Goal: Task Accomplishment & Management: Complete application form

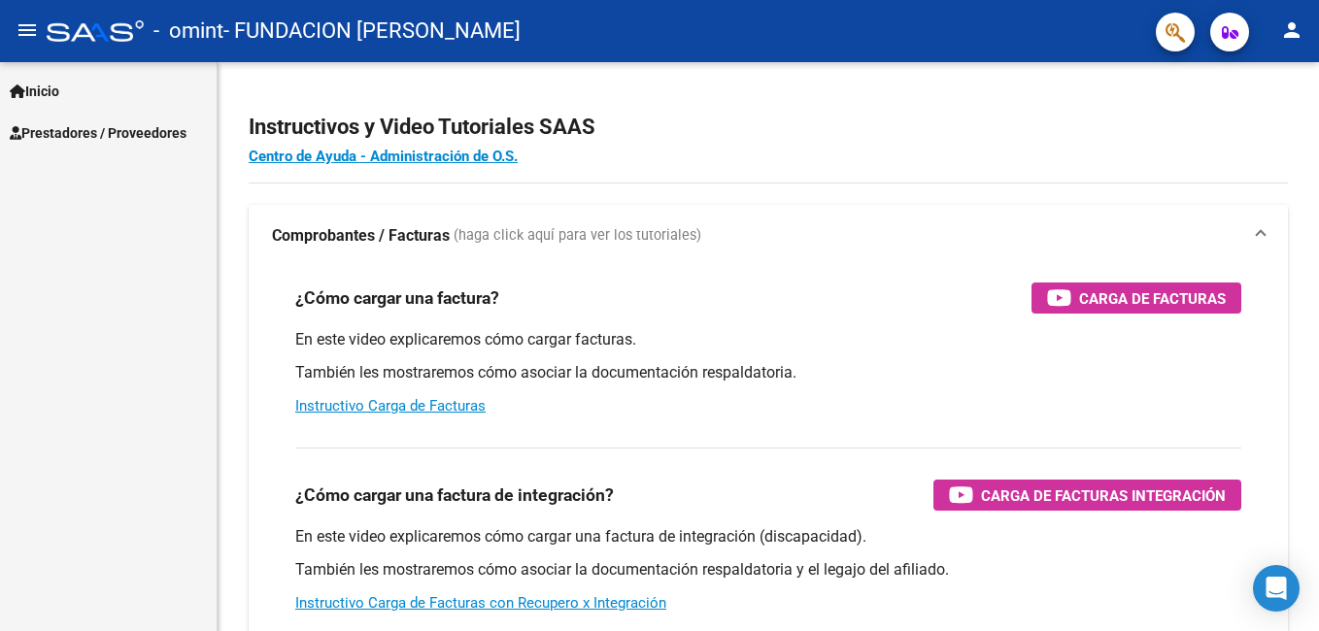
click at [79, 131] on span "Prestadores / Proveedores" at bounding box center [98, 132] width 177 height 21
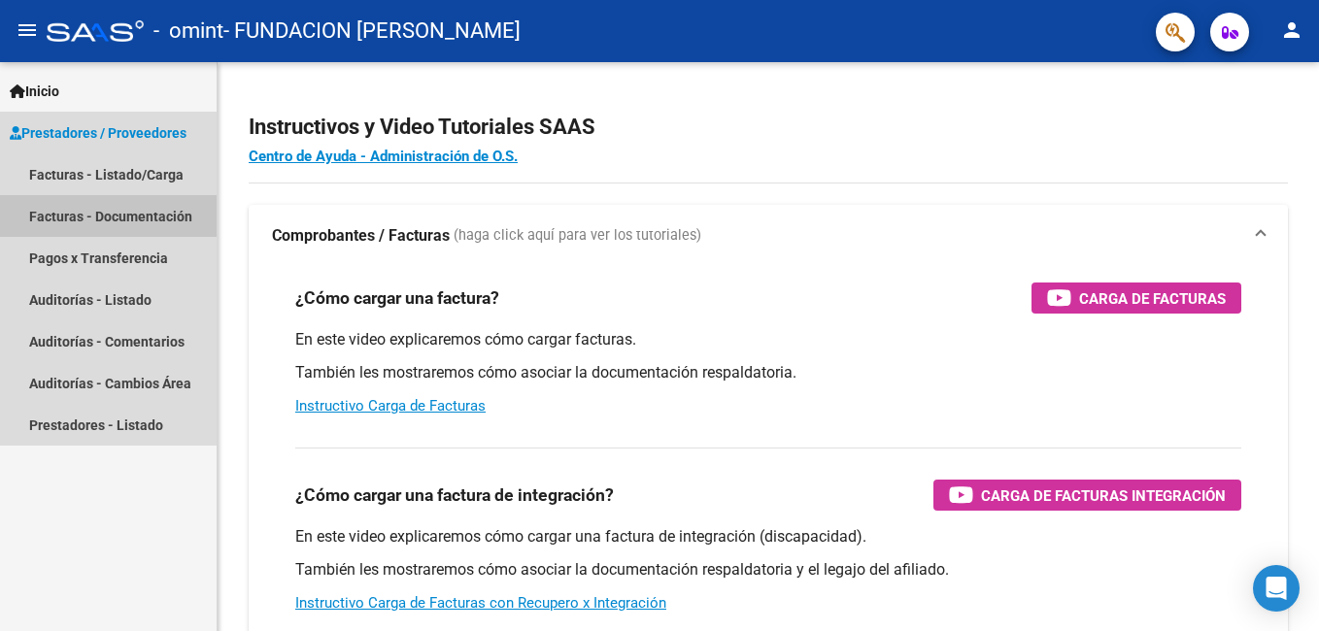
click at [99, 216] on link "Facturas - Documentación" at bounding box center [108, 216] width 217 height 42
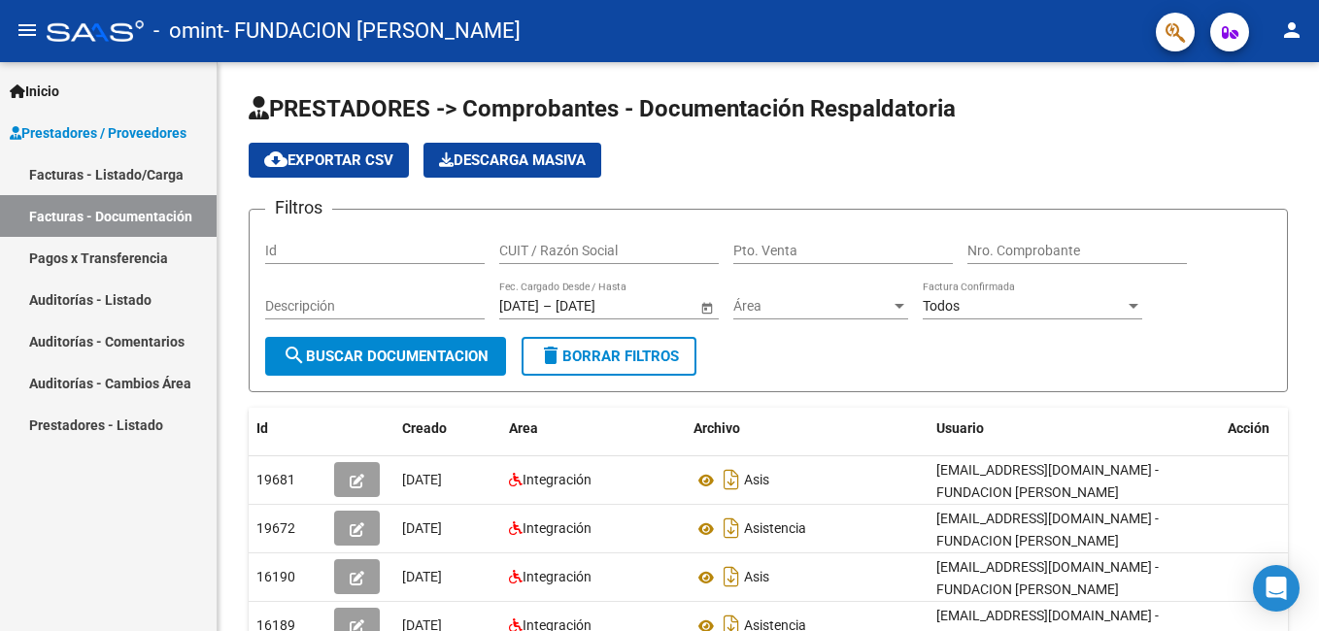
click at [118, 176] on link "Facturas - Listado/Carga" at bounding box center [108, 174] width 217 height 42
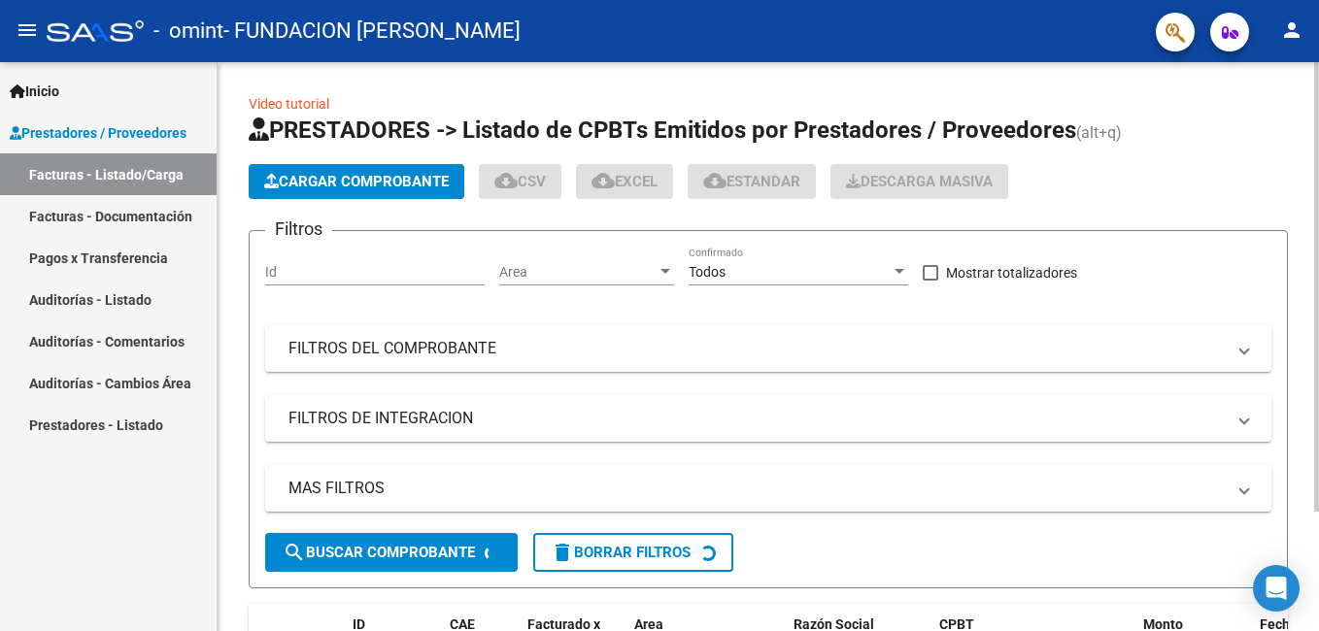
click at [353, 174] on span "Cargar Comprobante" at bounding box center [356, 181] width 184 height 17
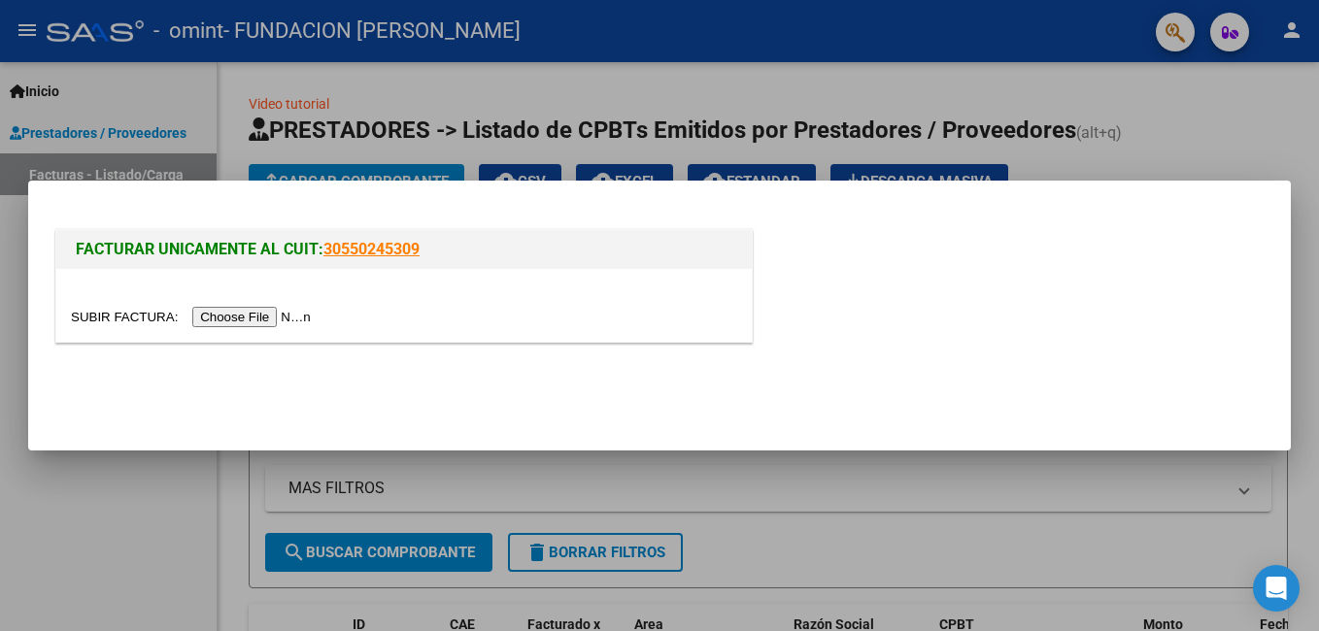
click at [221, 316] on input "file" at bounding box center [194, 317] width 246 height 20
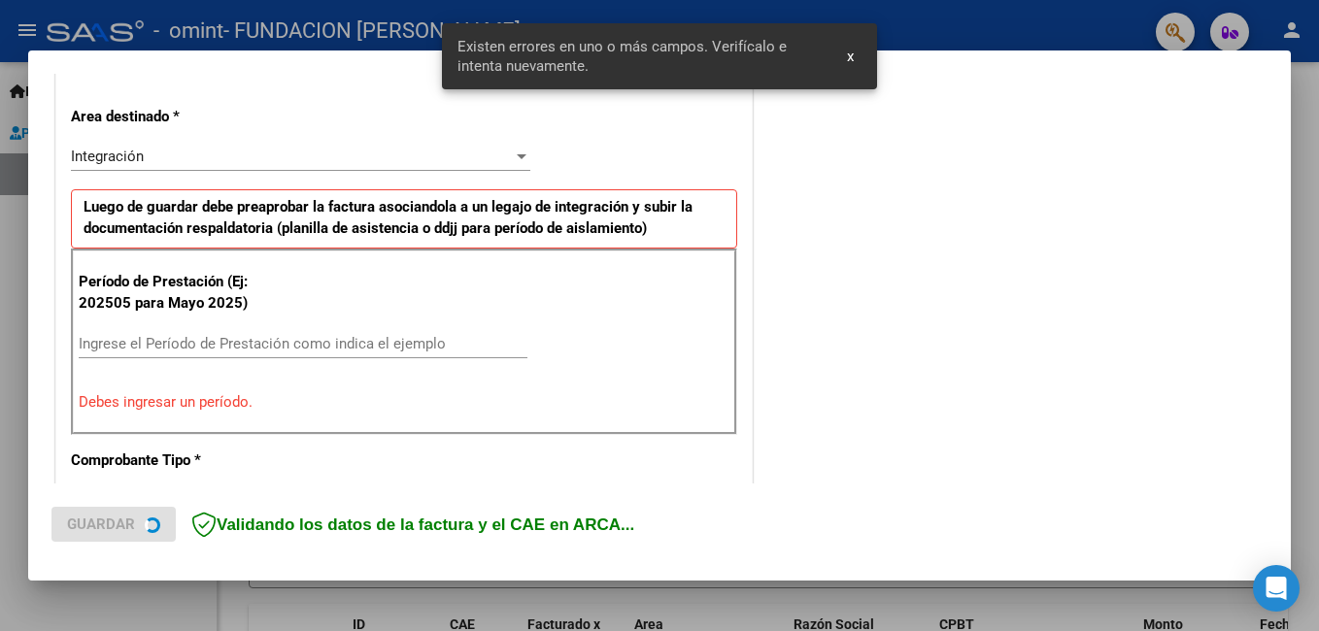
scroll to position [435, 0]
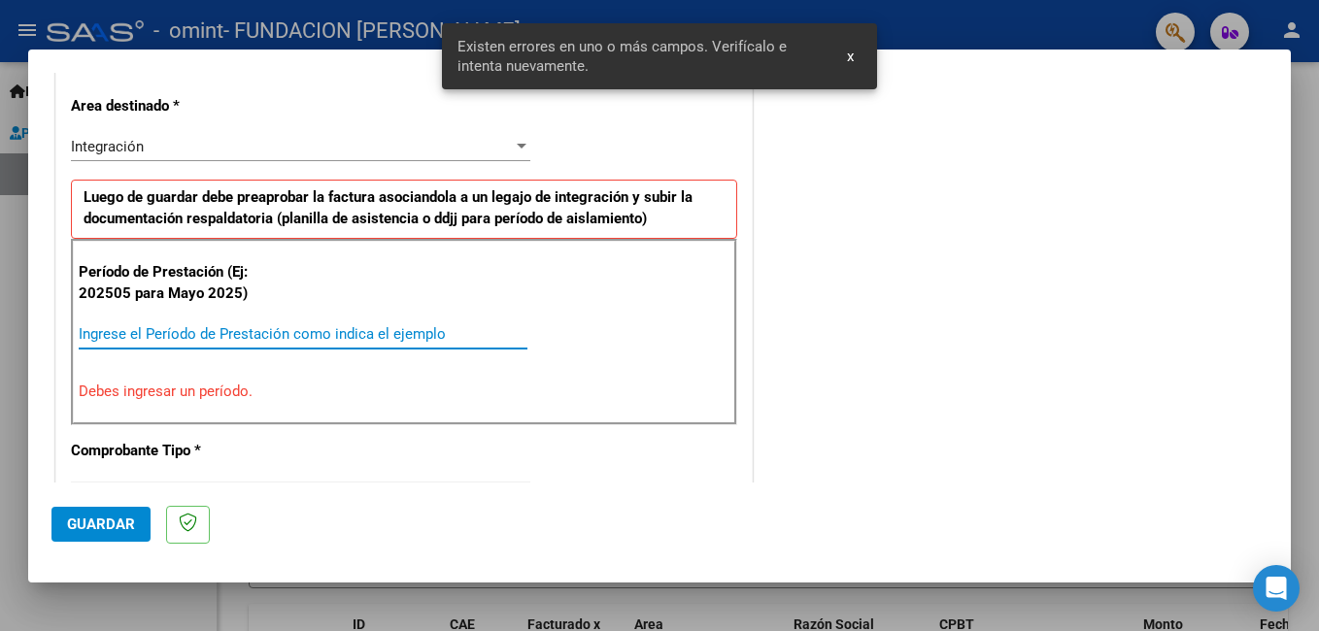
click at [242, 327] on input "Ingrese el Período de Prestación como indica el ejemplo" at bounding box center [303, 333] width 449 height 17
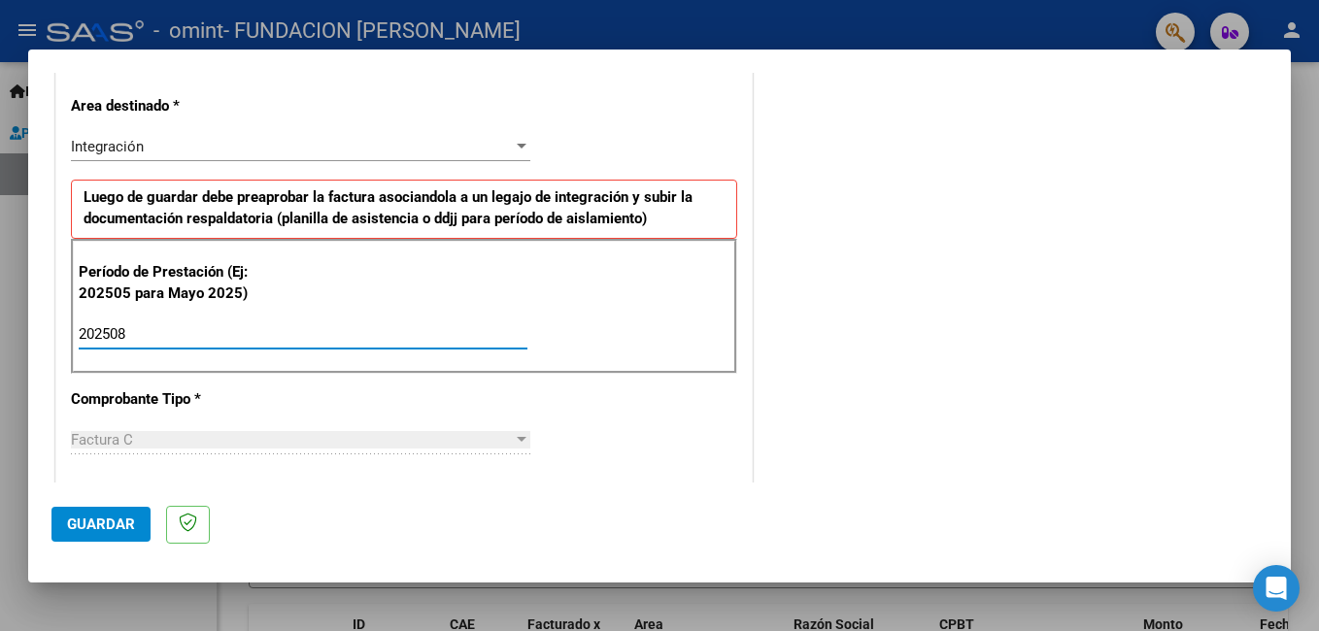
type input "202508"
click at [595, 389] on div "CUIT * 30-71159311-6 Ingresar CUIT ANALISIS PRESTADOR FUNDACION [PERSON_NAME] A…" at bounding box center [403, 611] width 695 height 1461
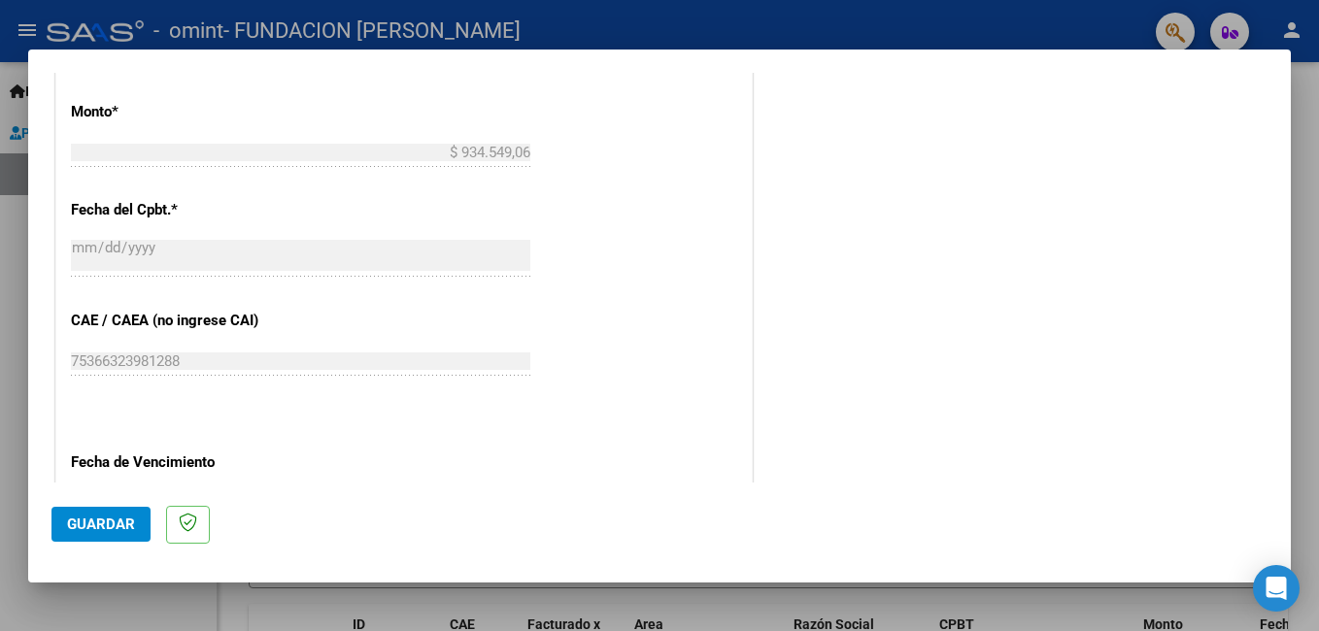
scroll to position [1212, 0]
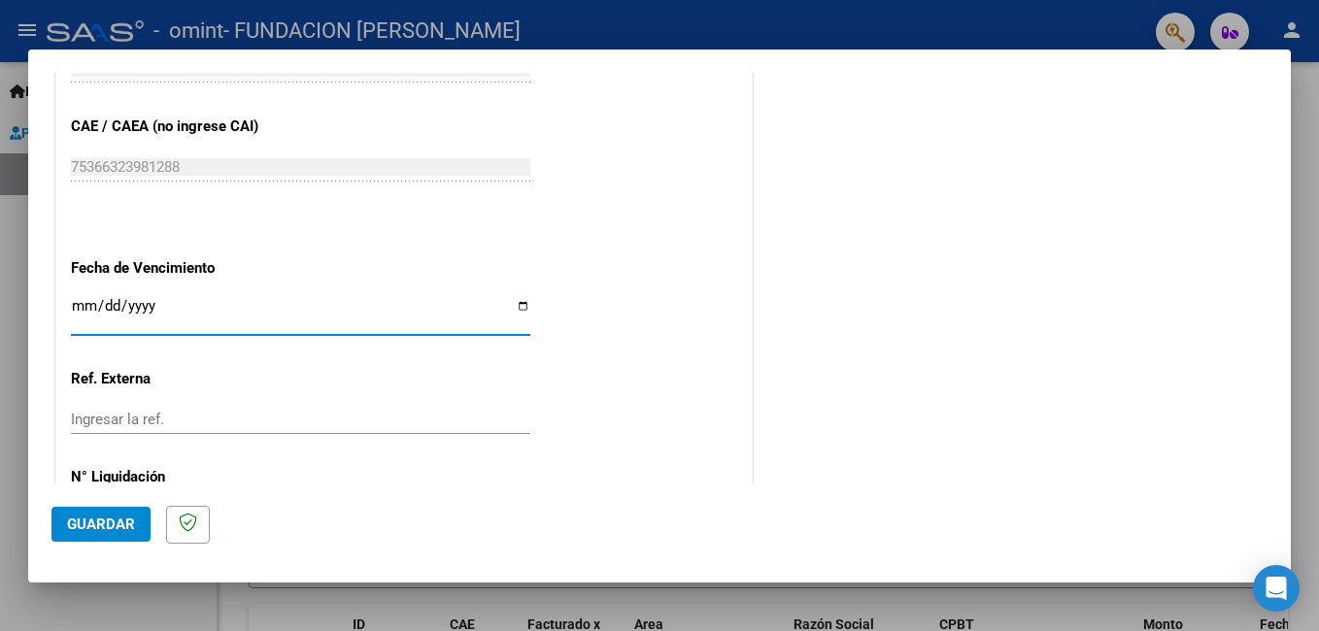
click at [516, 307] on input "Ingresar la fecha" at bounding box center [300, 313] width 459 height 31
type input "[DATE]"
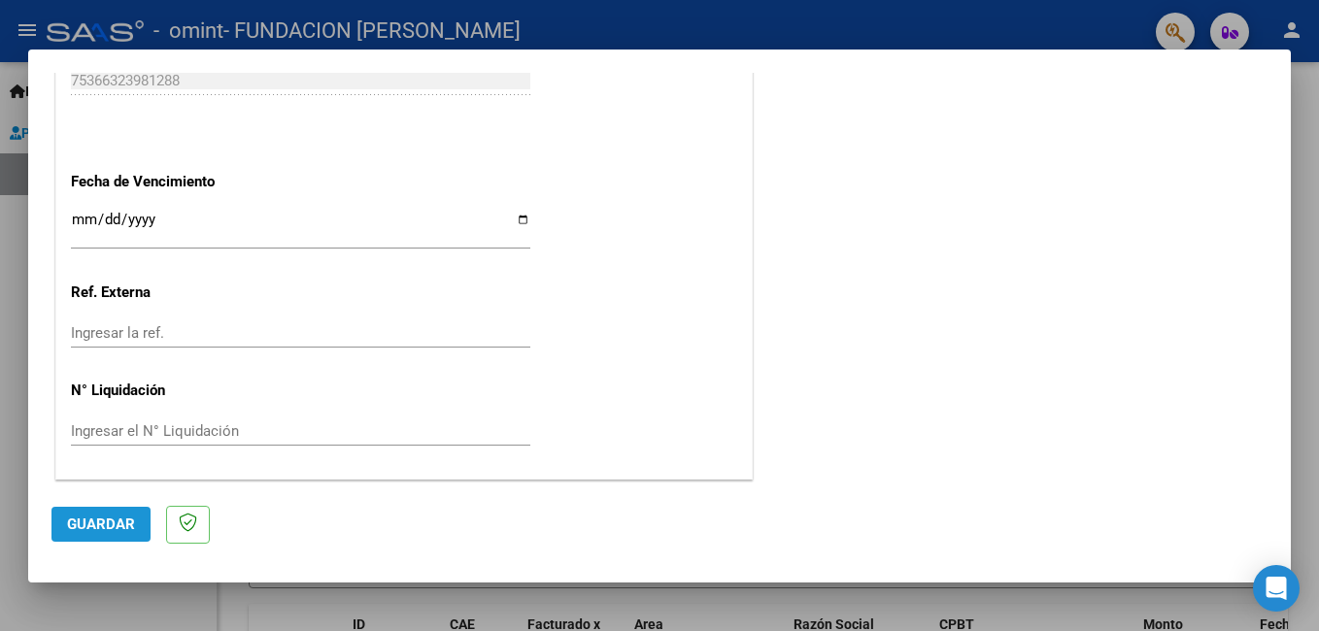
click at [93, 524] on span "Guardar" at bounding box center [101, 524] width 68 height 17
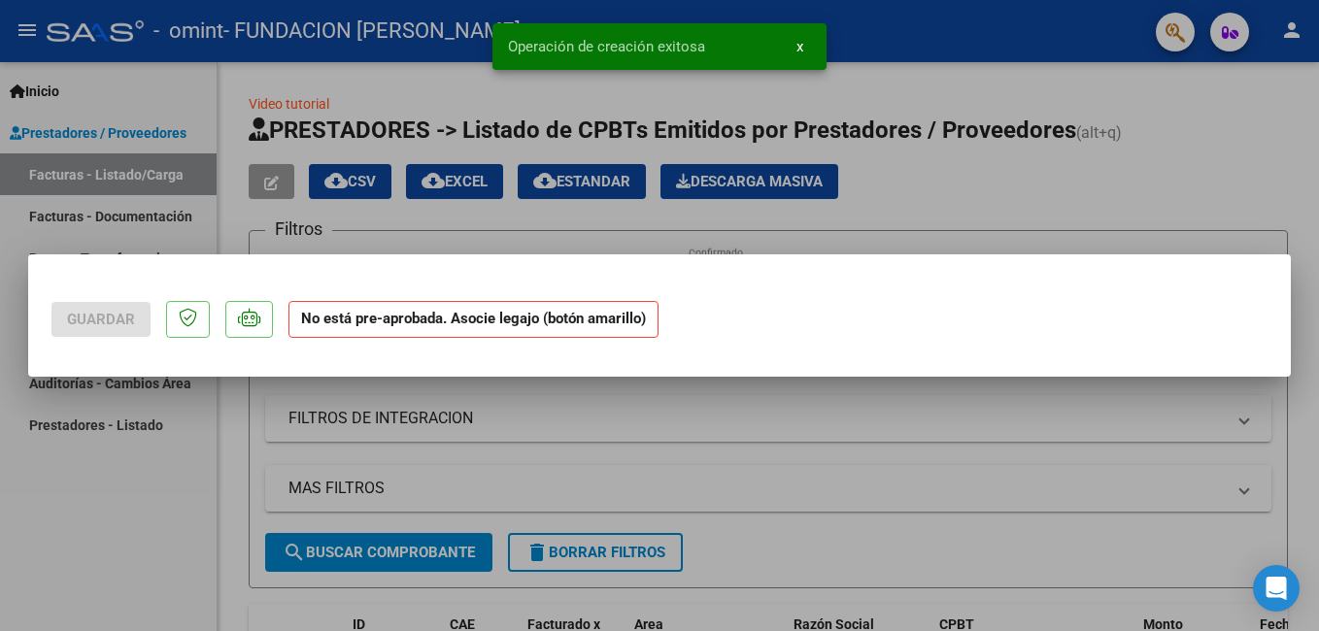
scroll to position [0, 0]
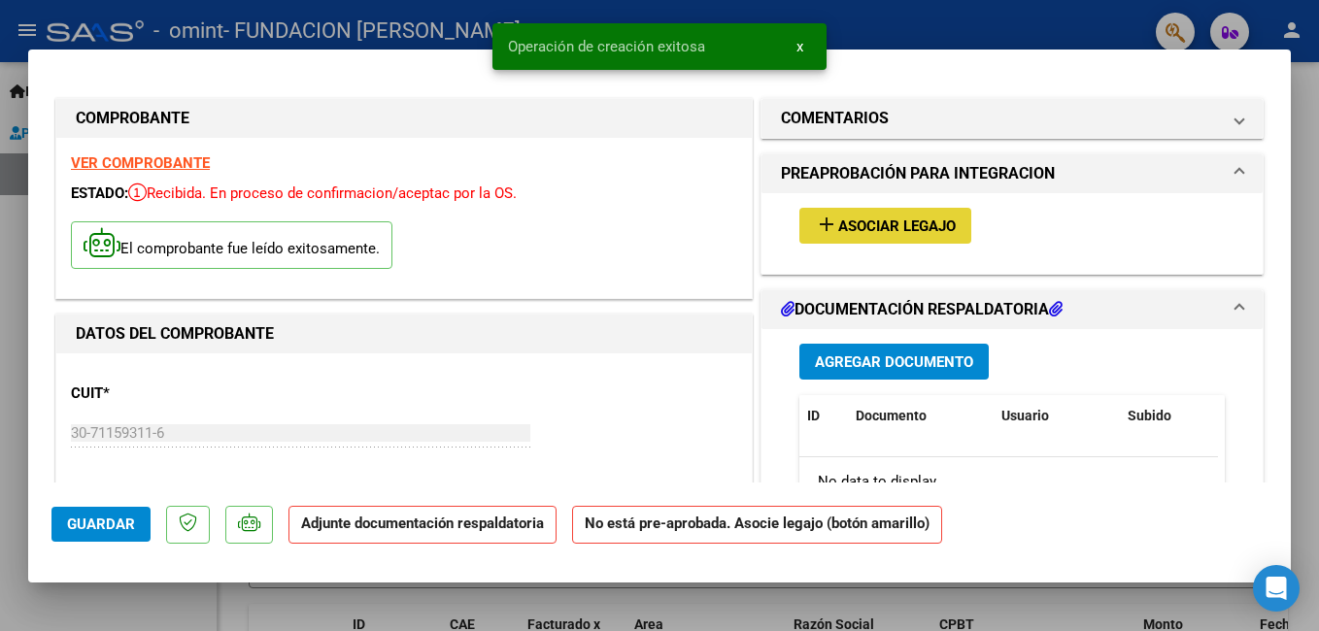
click at [838, 234] on span "Asociar Legajo" at bounding box center [896, 226] width 117 height 17
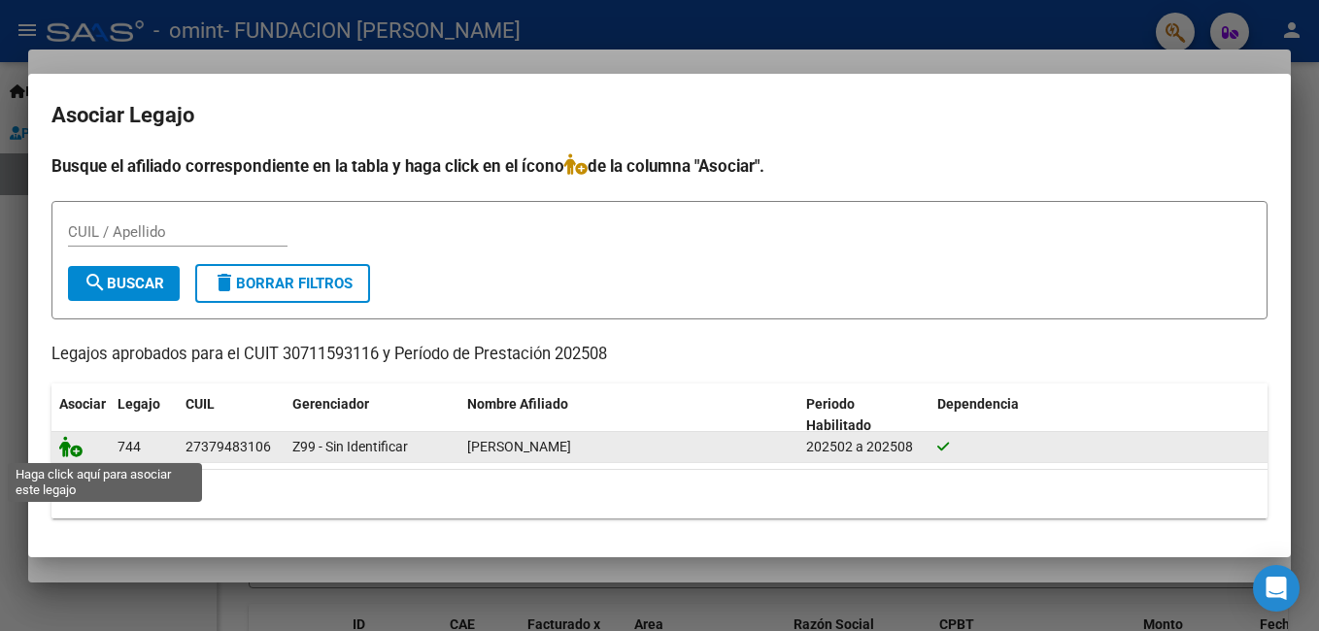
click at [76, 442] on icon at bounding box center [70, 446] width 23 height 21
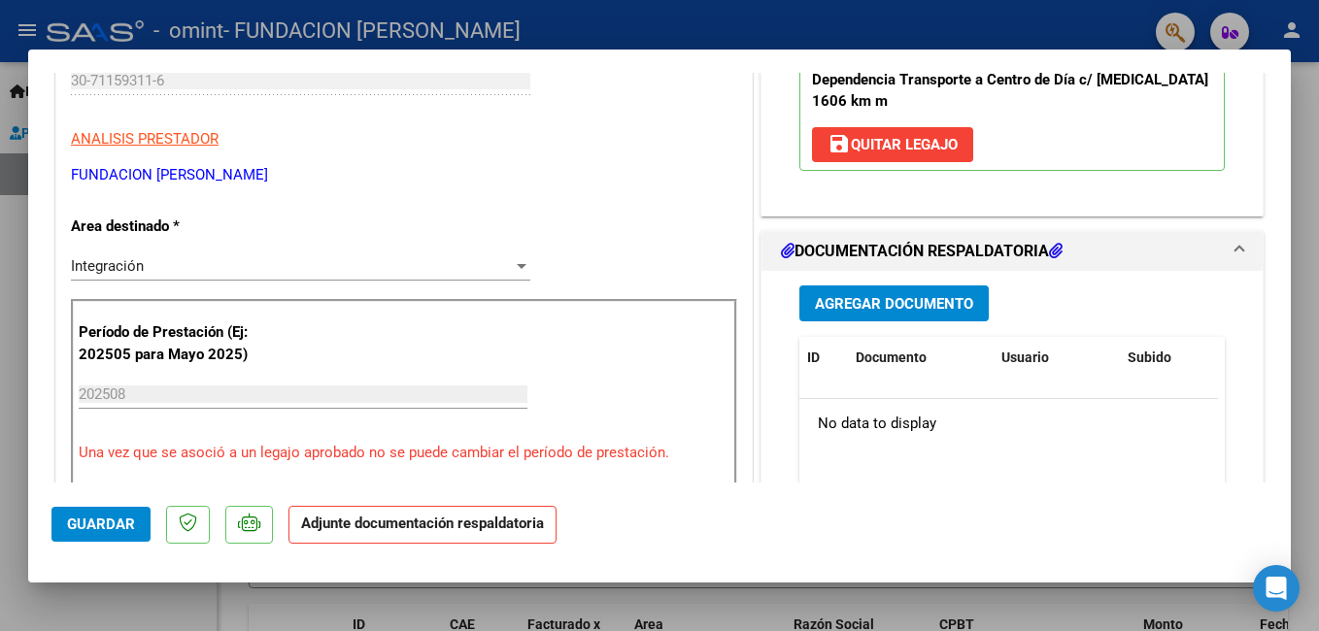
scroll to position [388, 0]
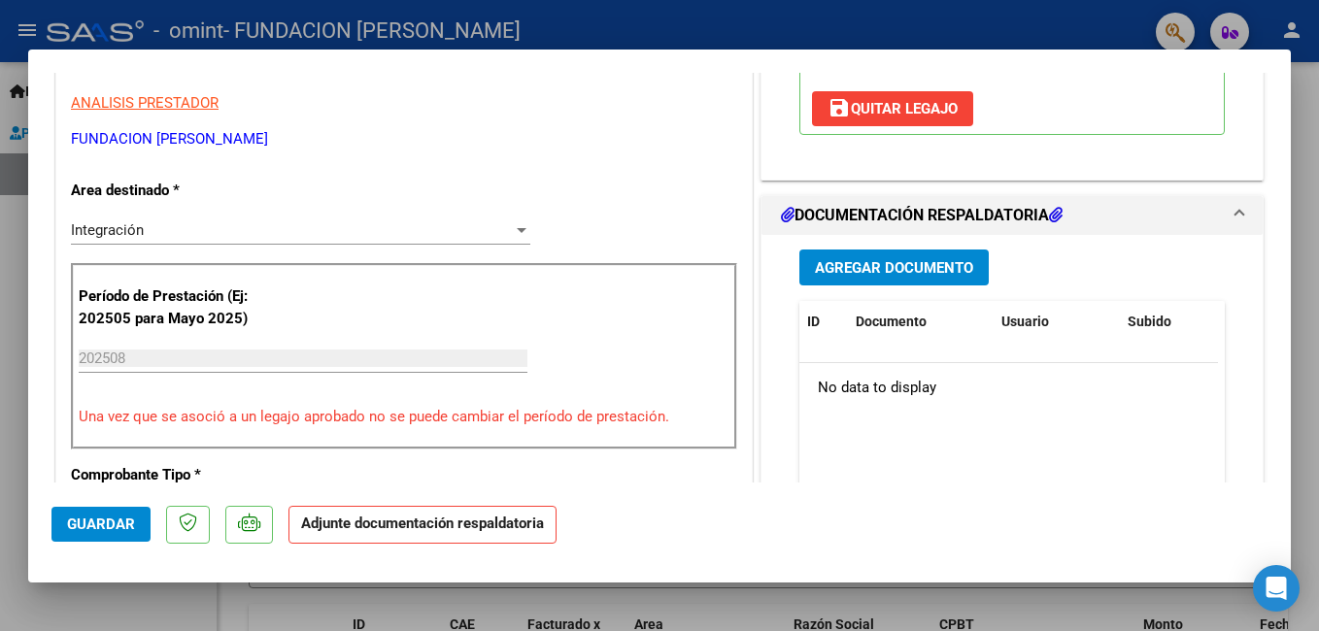
click at [950, 252] on button "Agregar Documento" at bounding box center [893, 268] width 189 height 36
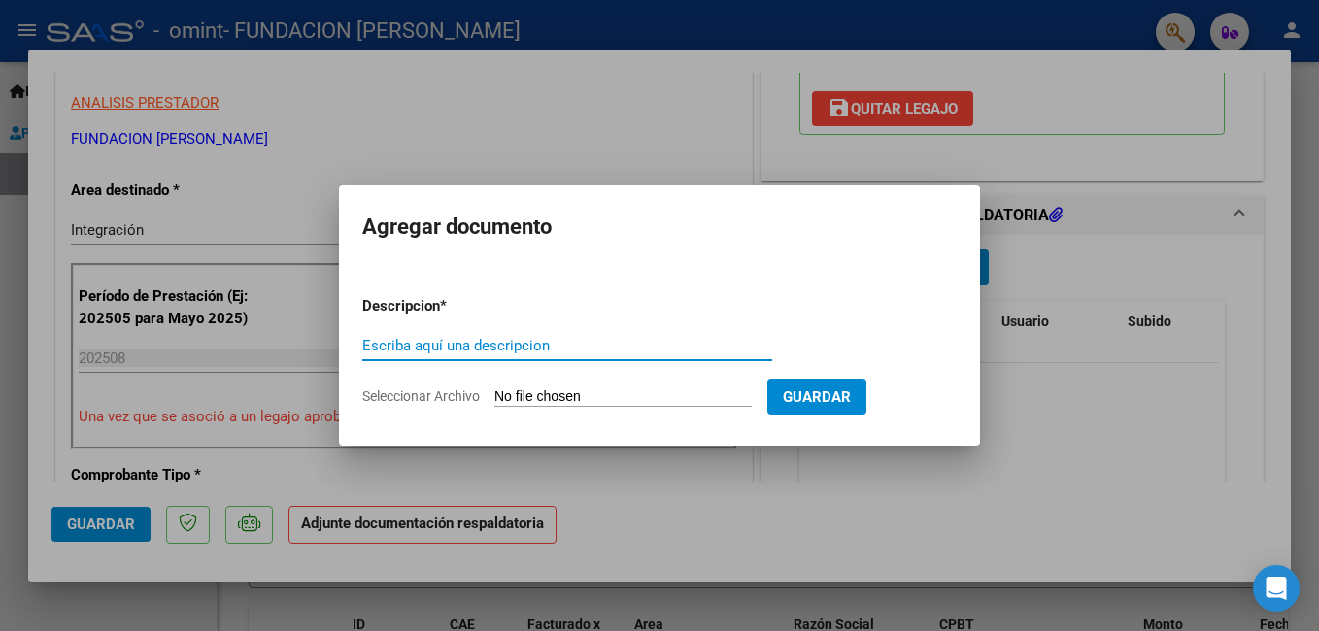
click at [455, 349] on input "Escriba aquí una descripcion" at bounding box center [567, 345] width 410 height 17
type input "asis agos"
click at [541, 390] on input "Seleccionar Archivo" at bounding box center [622, 397] width 257 height 18
type input "C:\fakepath\asis agos 25 cd.pdf"
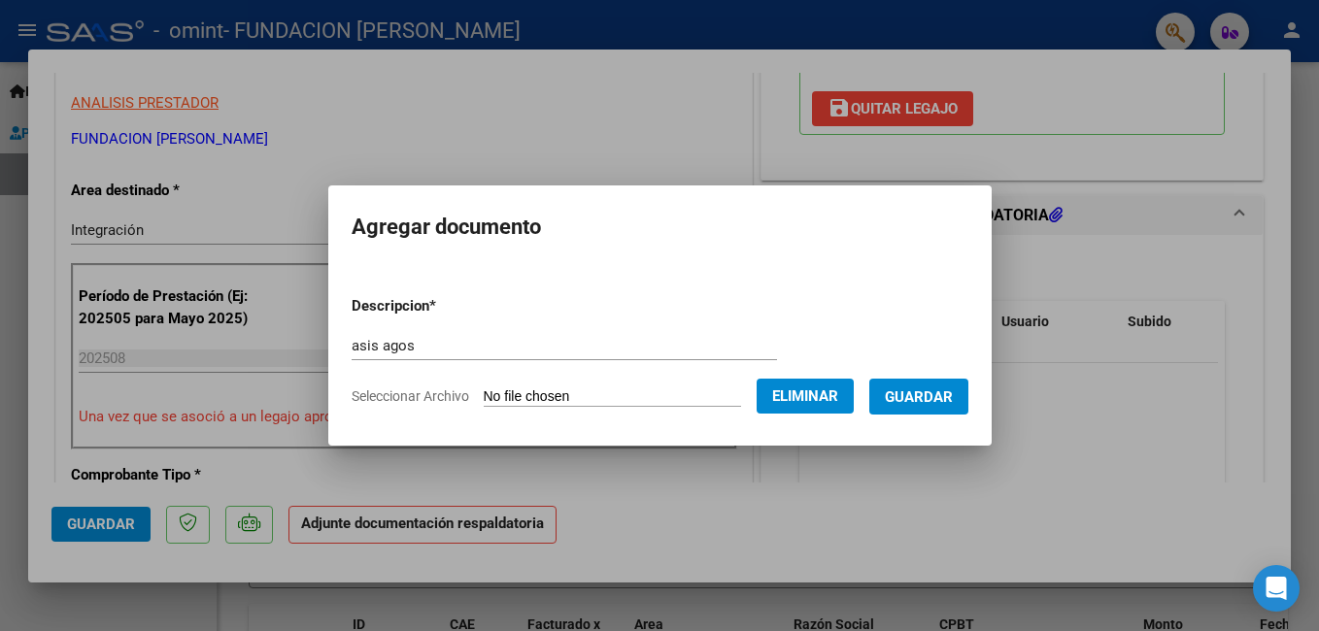
click at [923, 393] on span "Guardar" at bounding box center [919, 396] width 68 height 17
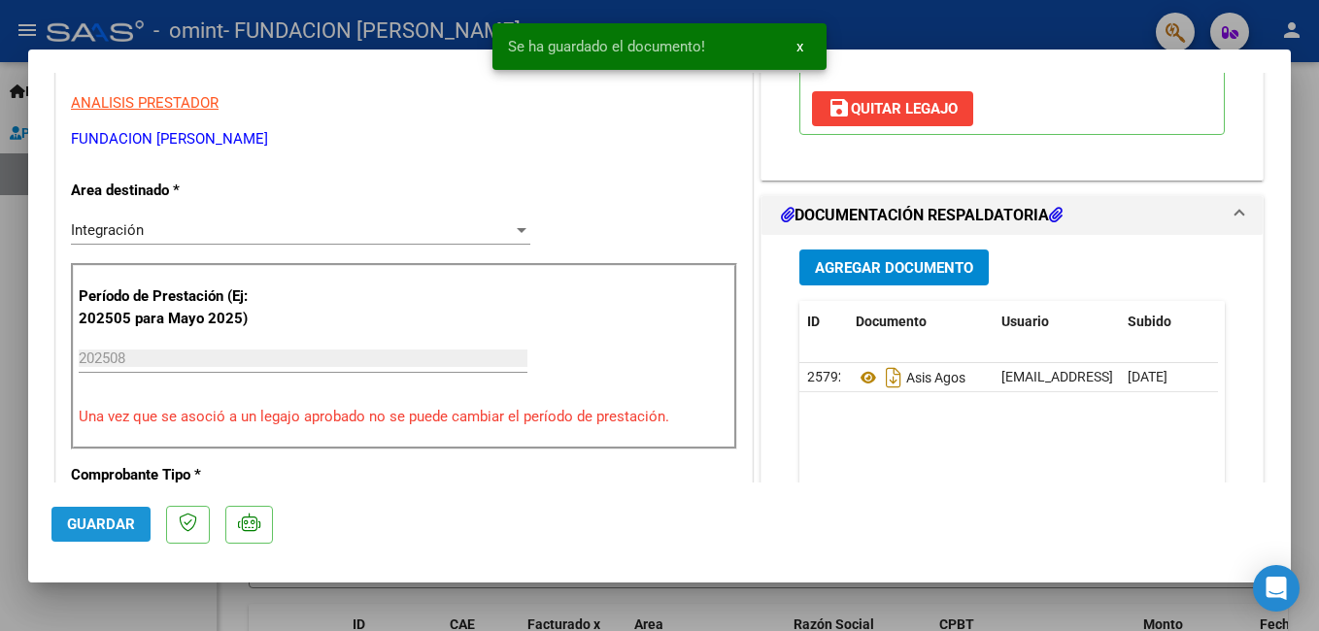
click at [96, 533] on span "Guardar" at bounding box center [101, 524] width 68 height 17
click at [175, 611] on div at bounding box center [659, 315] width 1319 height 631
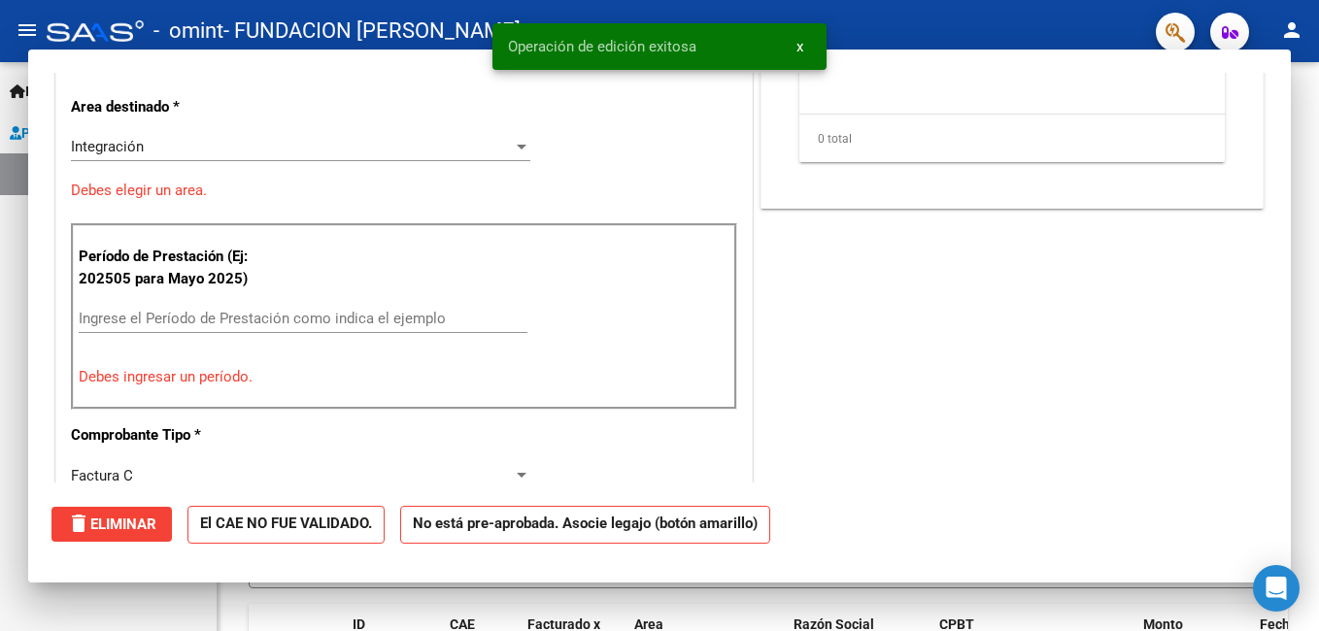
scroll to position [0, 0]
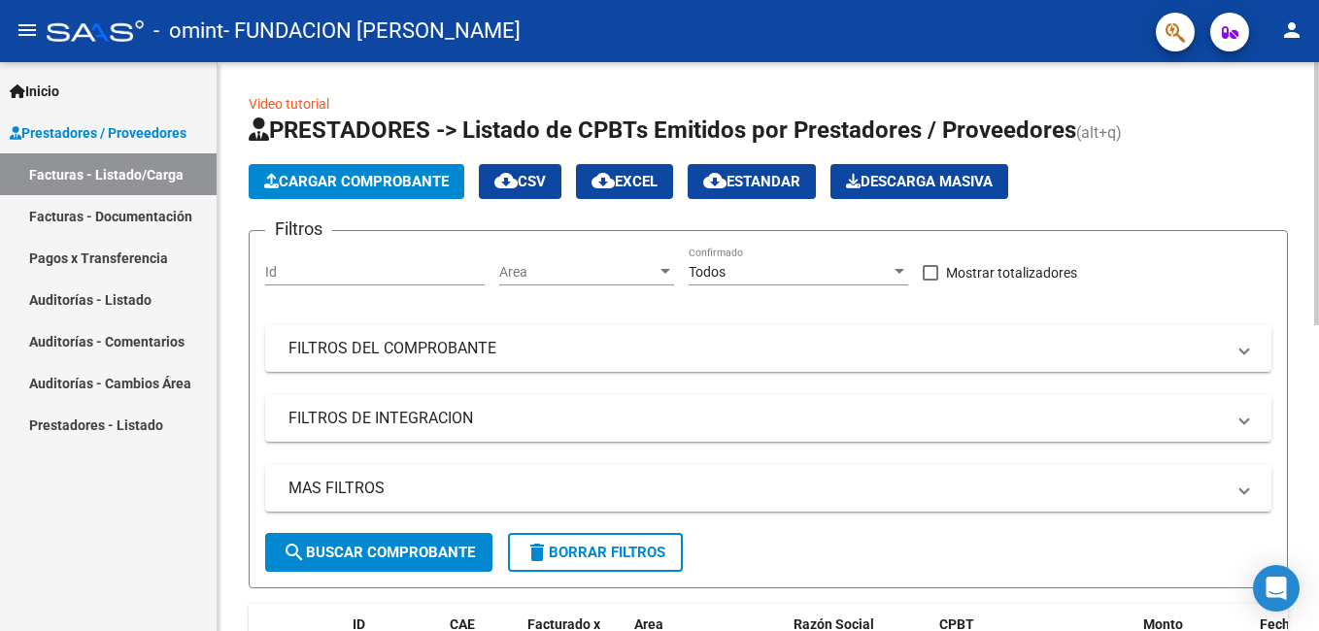
click at [362, 184] on span "Cargar Comprobante" at bounding box center [356, 181] width 184 height 17
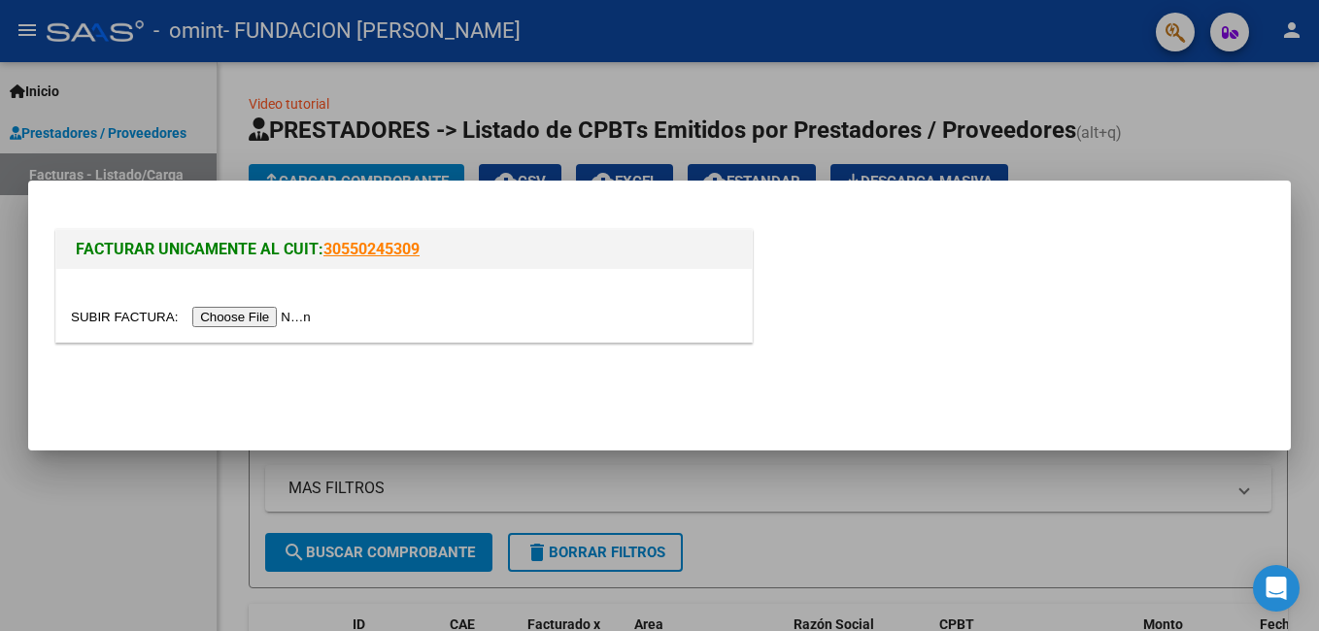
click at [245, 319] on input "file" at bounding box center [194, 317] width 246 height 20
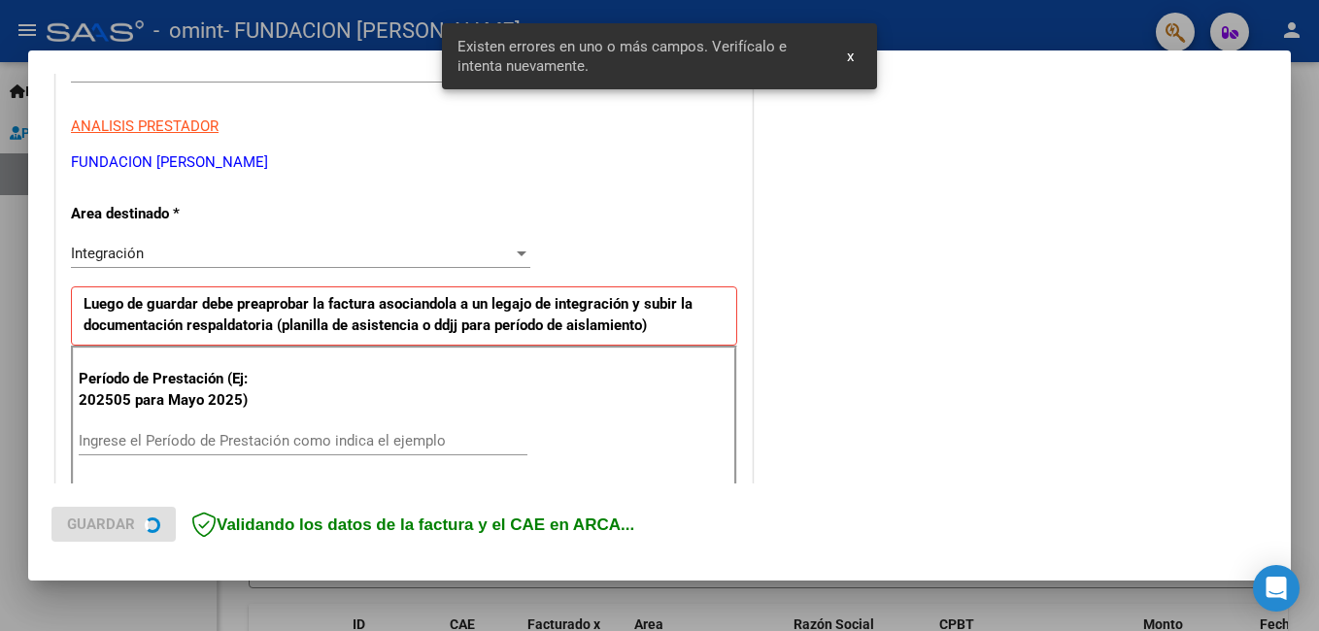
scroll to position [435, 0]
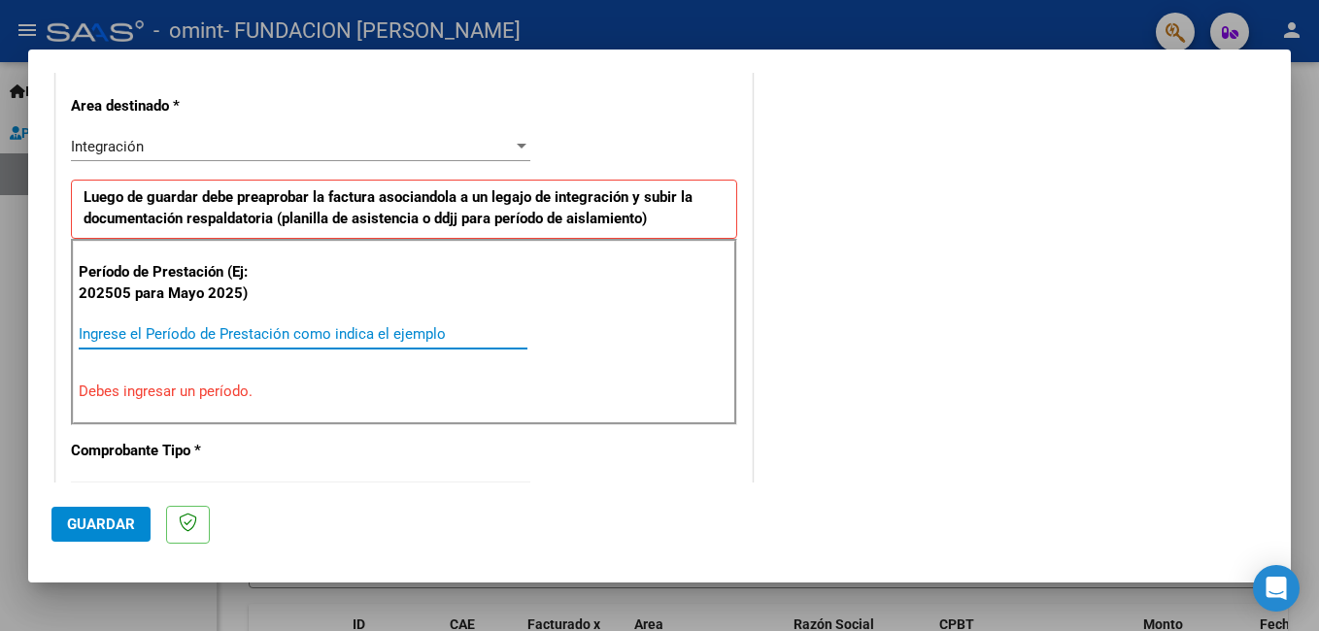
click at [391, 326] on input "Ingrese el Período de Prestación como indica el ejemplo" at bounding box center [303, 333] width 449 height 17
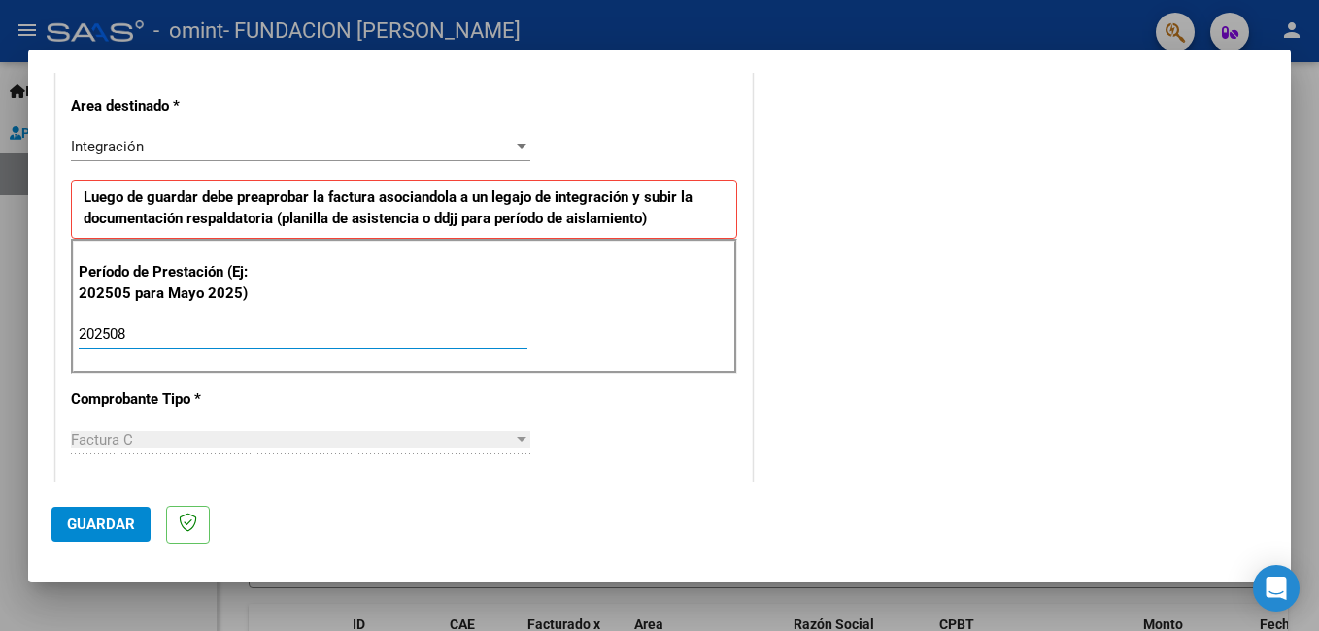
type input "202508"
click at [371, 527] on mat-dialog-actions "Guardar" at bounding box center [659, 521] width 1216 height 77
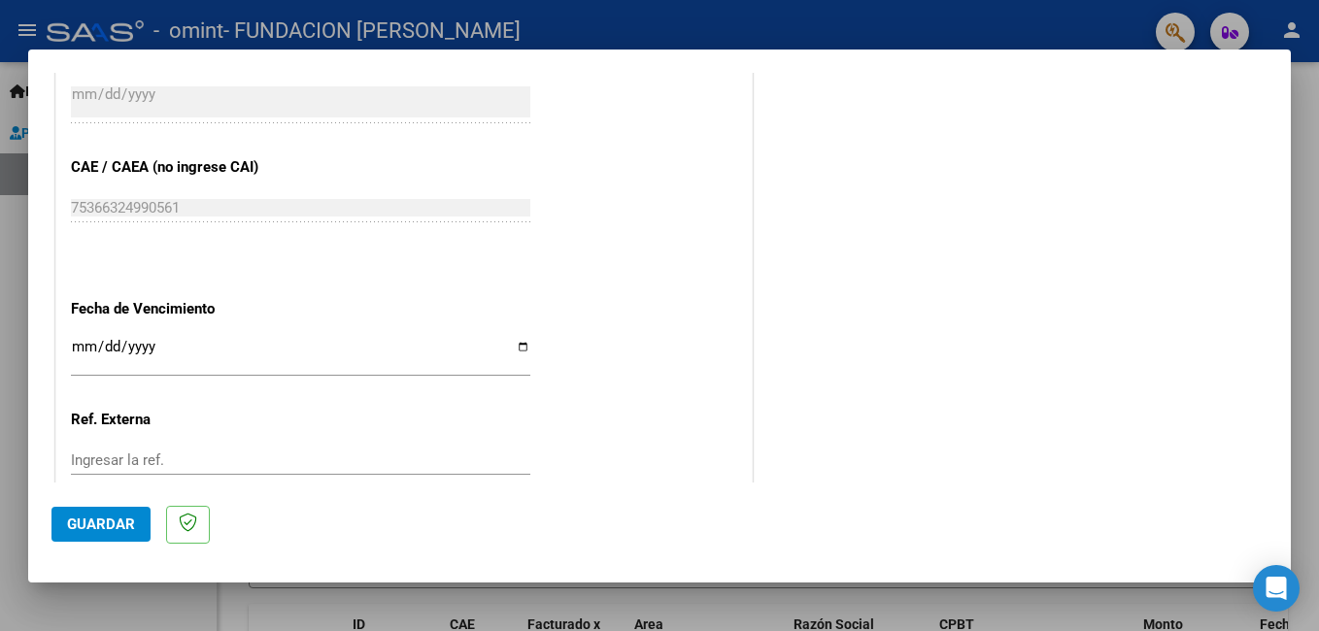
scroll to position [1298, 0]
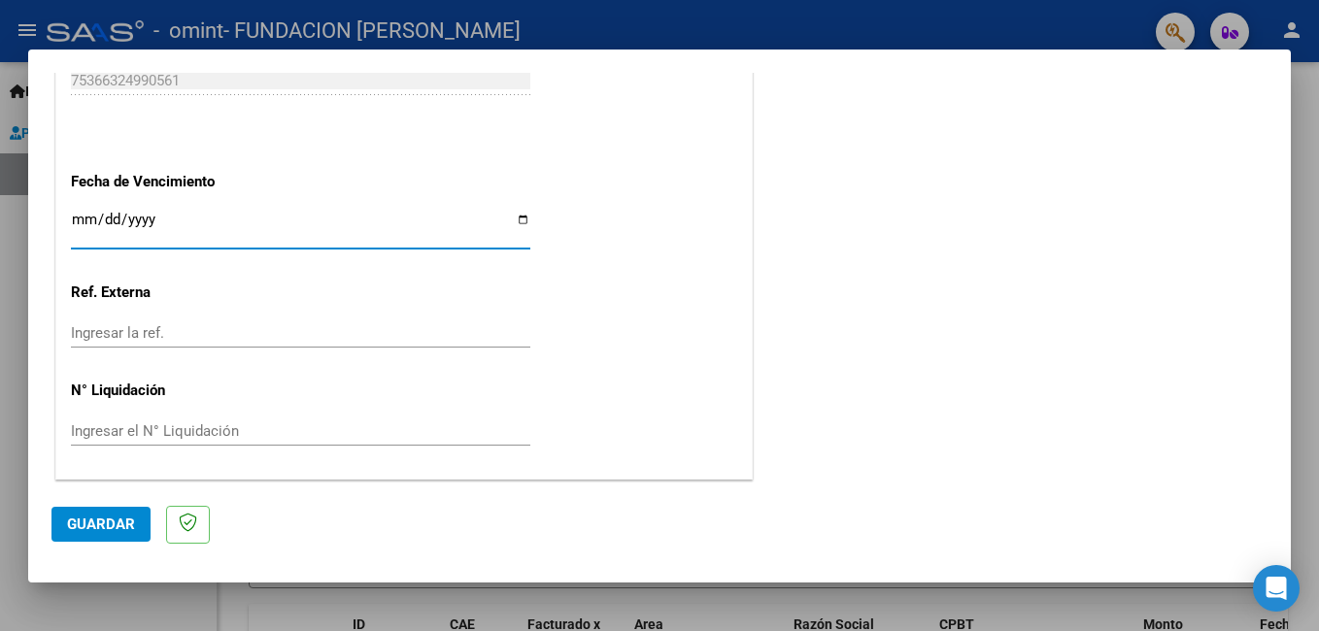
click at [514, 219] on input "Ingresar la fecha" at bounding box center [300, 227] width 459 height 31
type input "[DATE]"
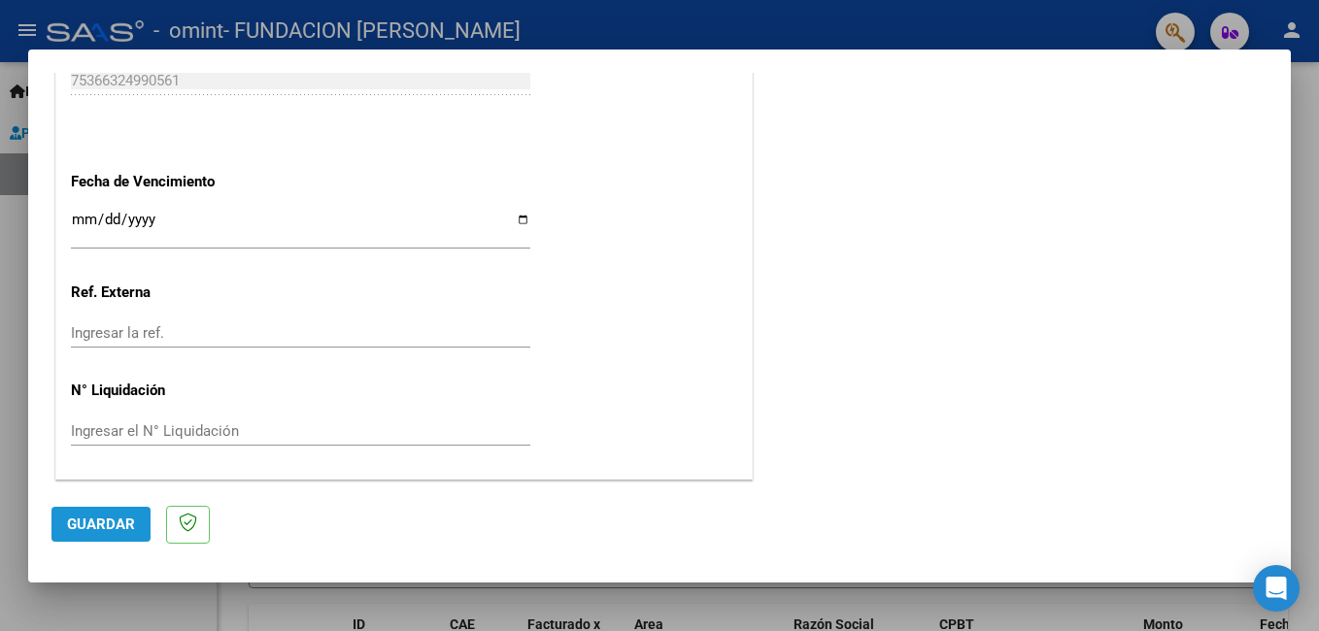
click at [98, 532] on span "Guardar" at bounding box center [101, 524] width 68 height 17
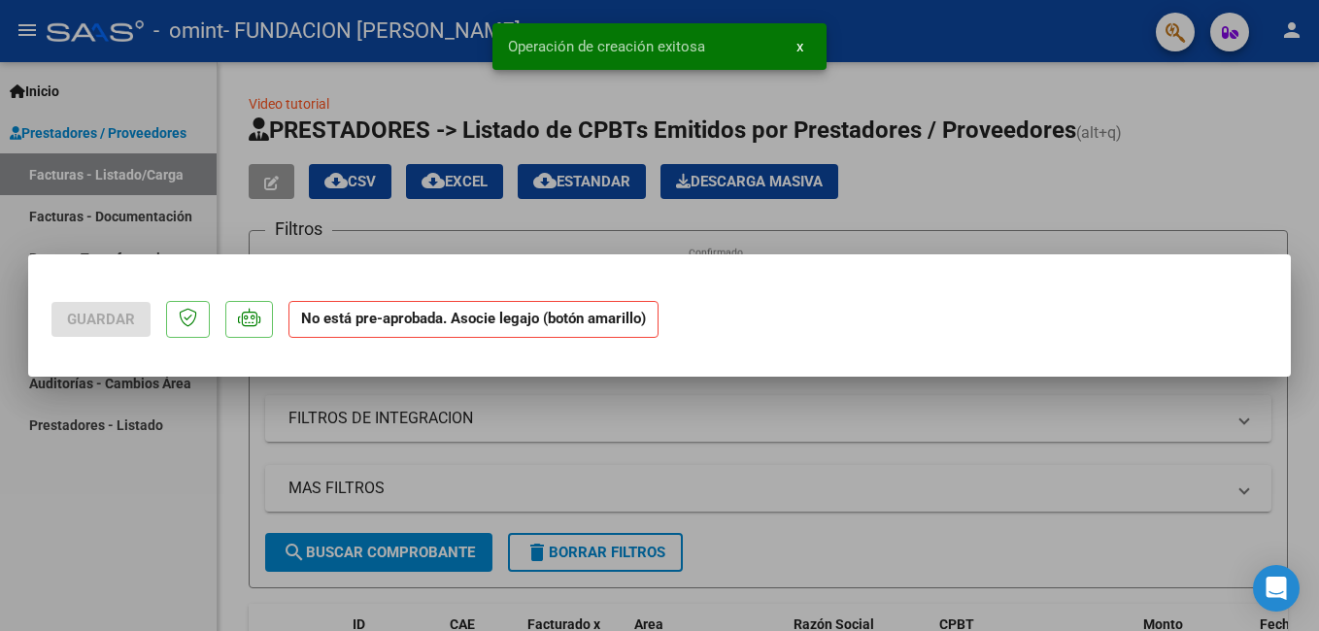
scroll to position [0, 0]
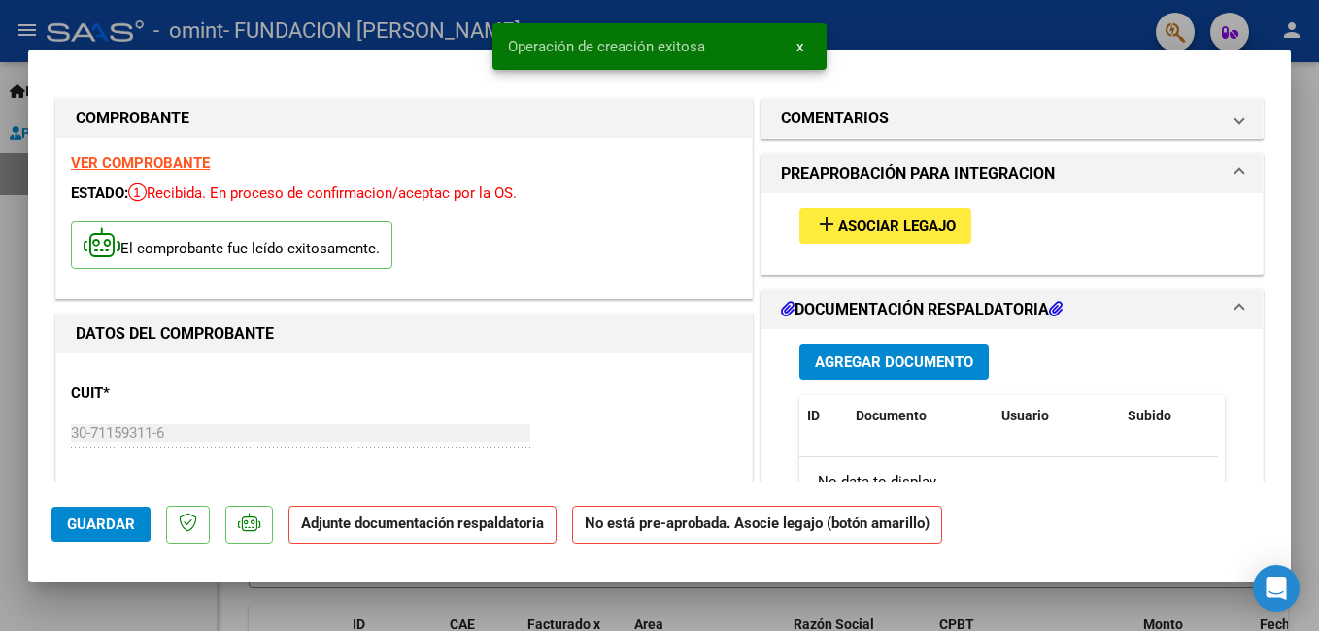
click at [870, 221] on span "Asociar Legajo" at bounding box center [896, 226] width 117 height 17
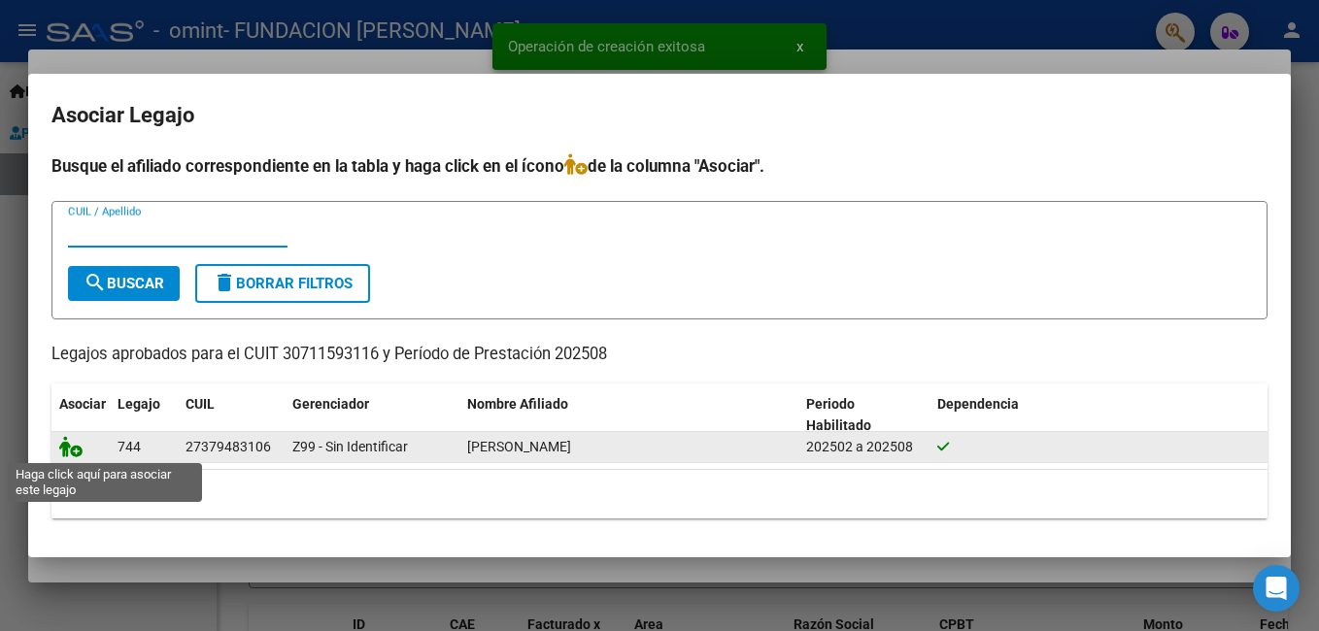
click at [76, 455] on icon at bounding box center [70, 446] width 23 height 21
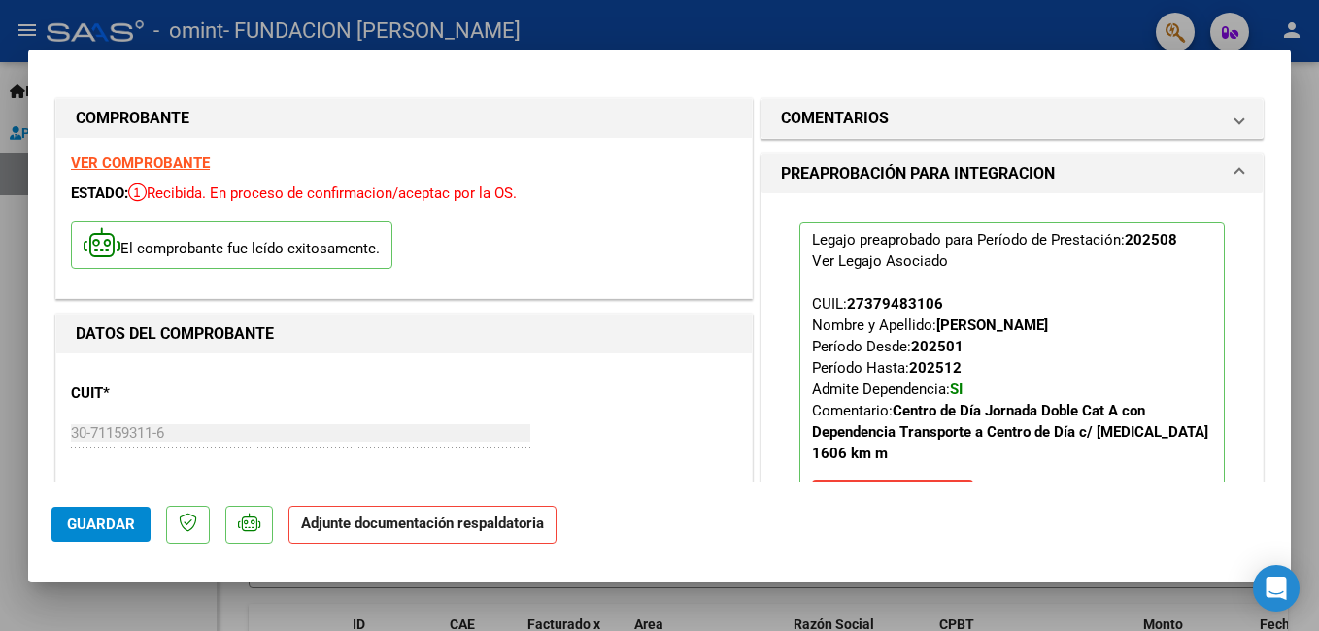
click at [444, 521] on strong "Adjunte documentación respaldatoria" at bounding box center [422, 523] width 243 height 17
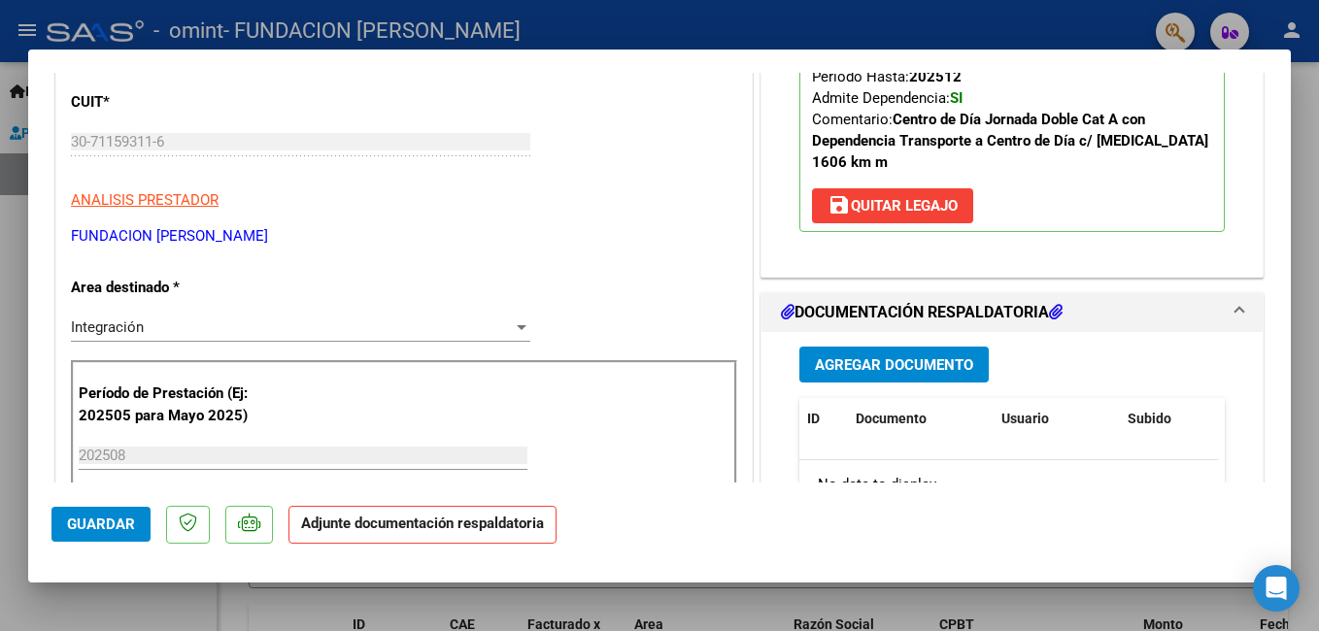
scroll to position [388, 0]
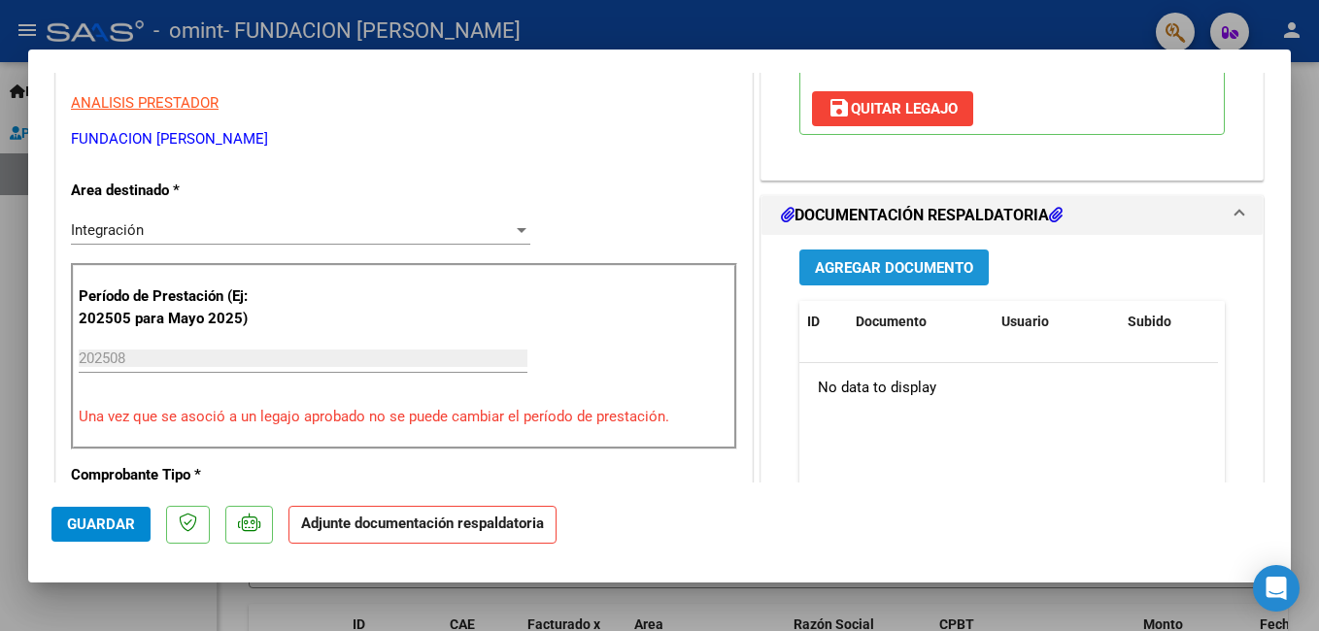
click at [868, 270] on span "Agregar Documento" at bounding box center [894, 267] width 158 height 17
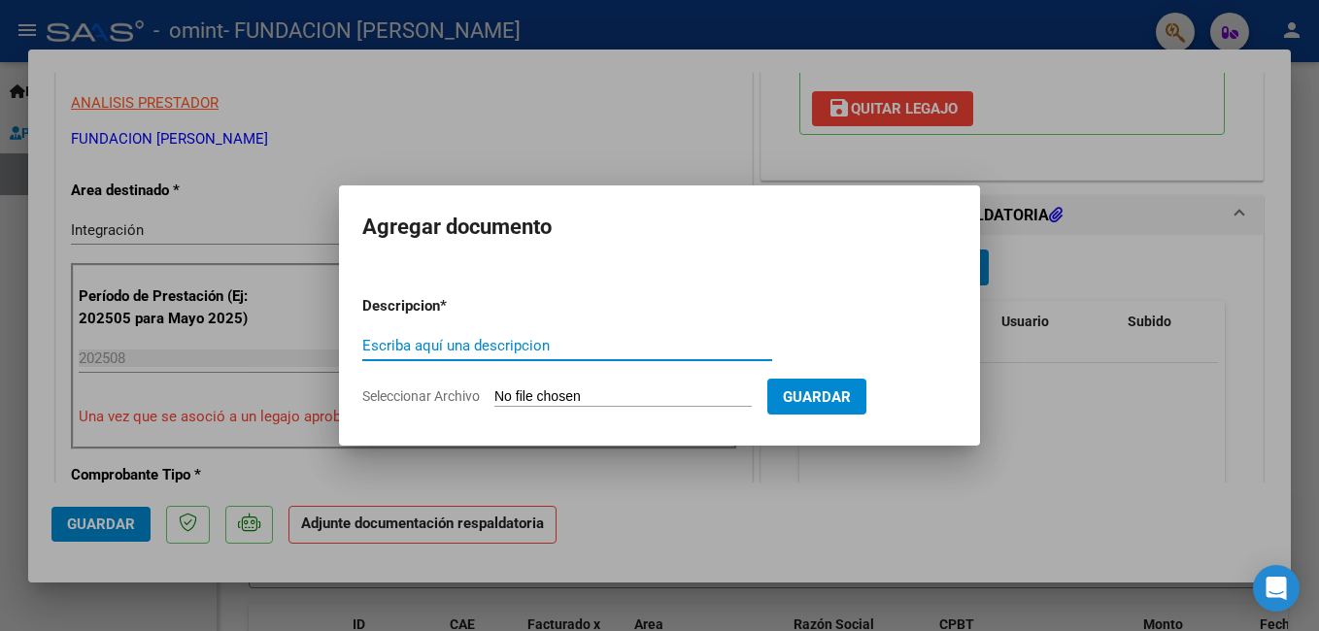
click at [531, 346] on input "Escriba aquí una descripcion" at bounding box center [567, 345] width 410 height 17
type input "asis gtr"
click at [589, 396] on input "Seleccionar Archivo" at bounding box center [622, 397] width 257 height 18
type input "C:\fakepath\asis tr agos 25.pdf"
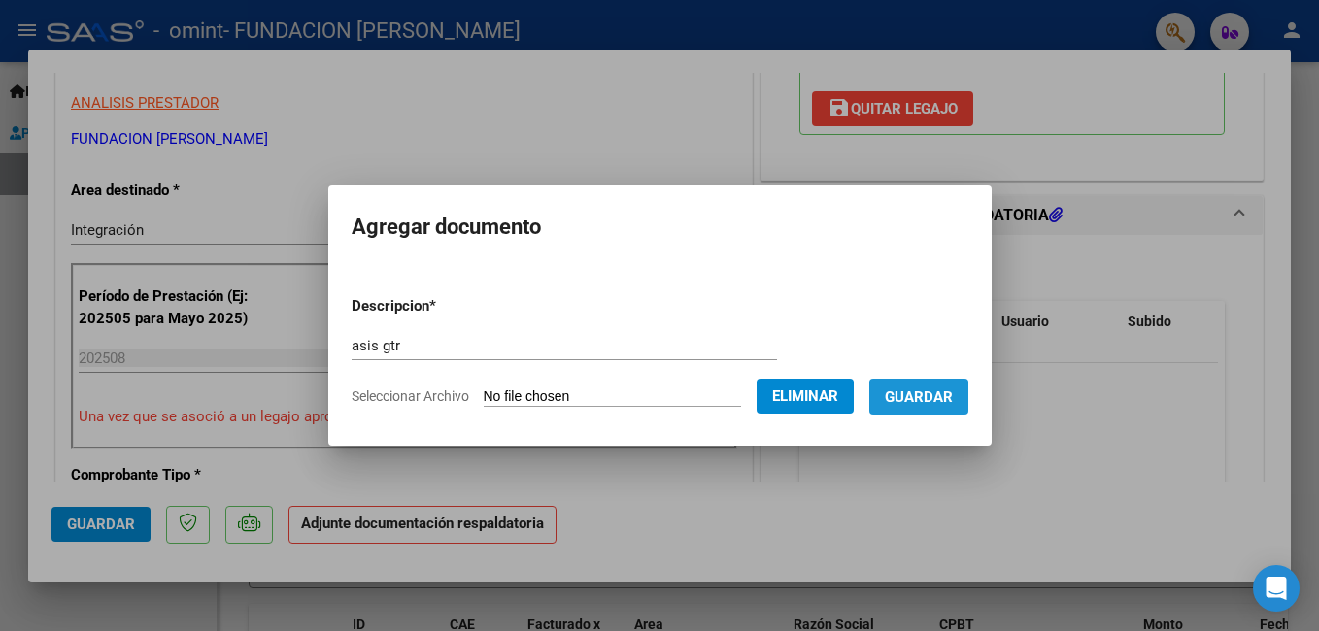
click at [918, 397] on span "Guardar" at bounding box center [919, 396] width 68 height 17
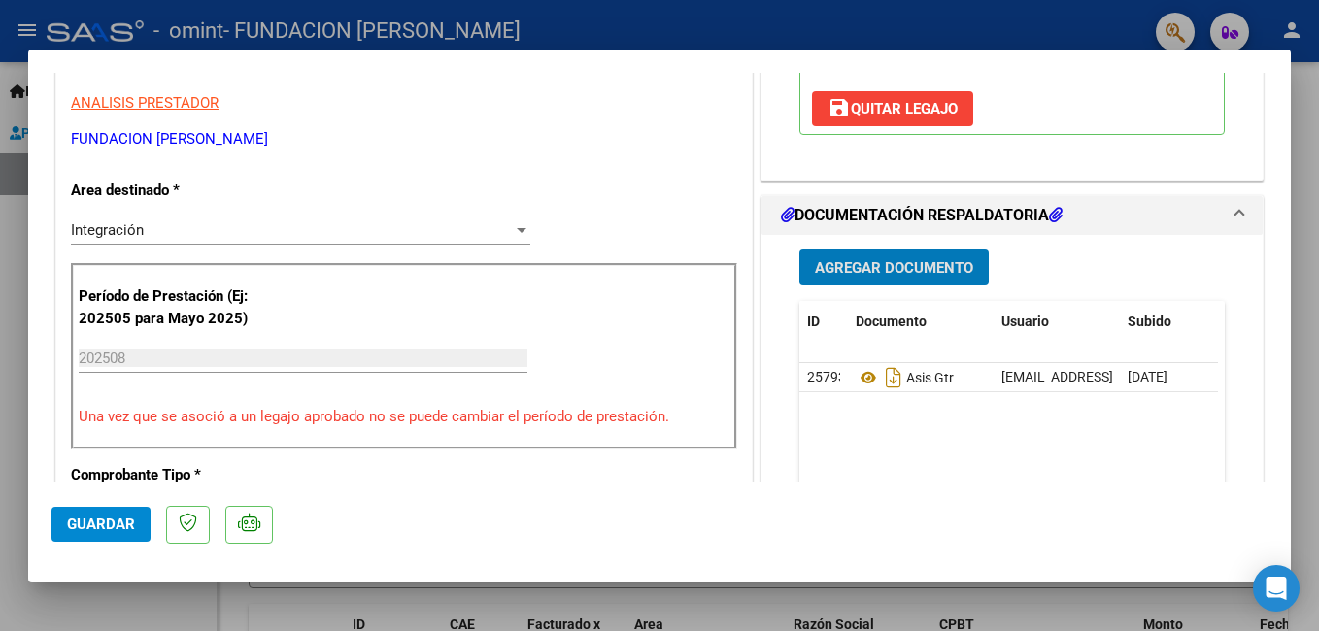
click at [77, 518] on span "Guardar" at bounding box center [101, 524] width 68 height 17
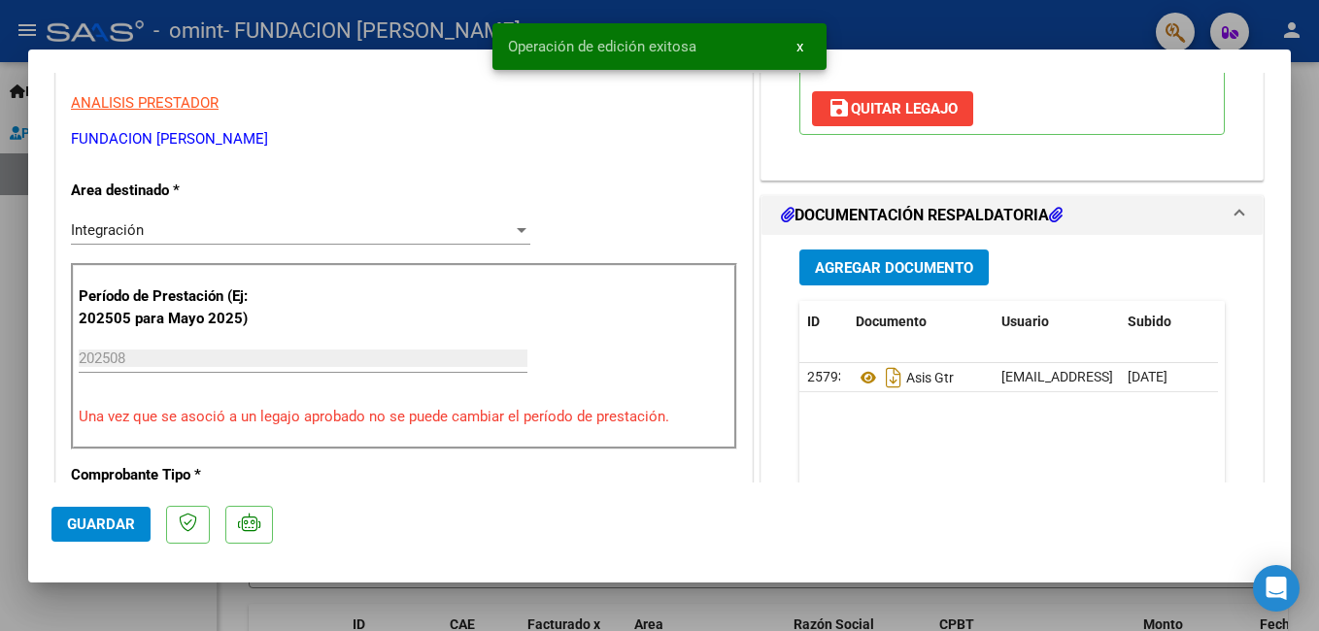
click at [132, 603] on div at bounding box center [659, 315] width 1319 height 631
